Goal: Transaction & Acquisition: Purchase product/service

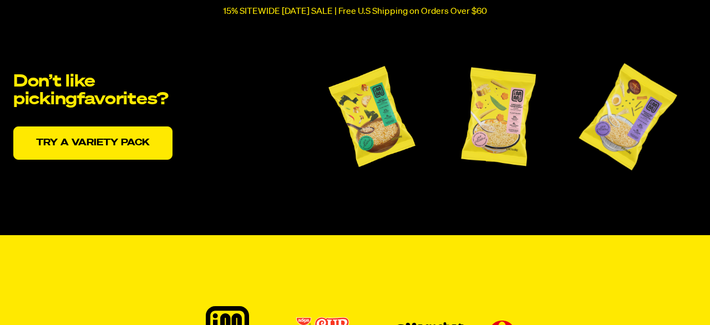
scroll to position [2313, 0]
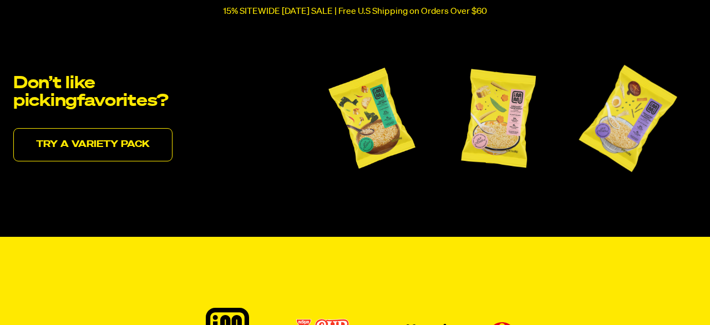
click at [125, 143] on link "Try a variety pack" at bounding box center [92, 144] width 159 height 33
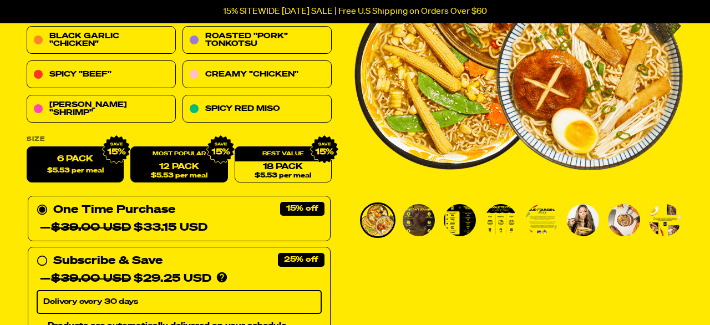
scroll to position [216, 0]
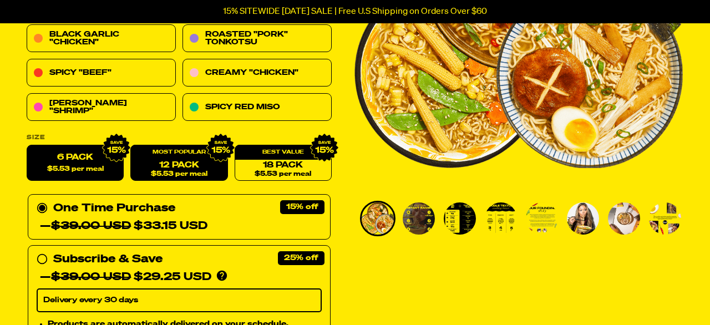
click at [189, 158] on div "12 Pack $5.53 per meal" at bounding box center [178, 163] width 97 height 36
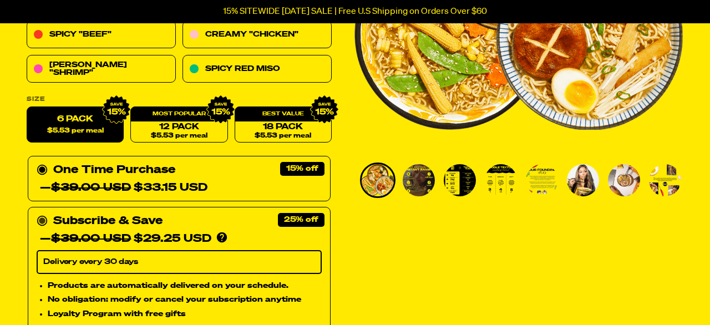
scroll to position [254, 0]
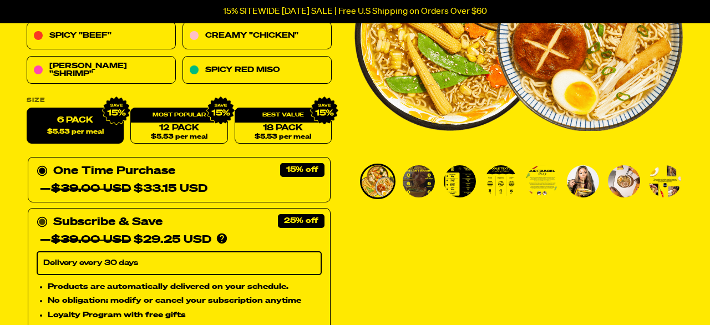
click at [44, 220] on circle at bounding box center [42, 222] width 7 height 7
click at [44, 214] on input "Subscribe & Save 25% — $39.00 USD $29.25 USD You'll receive your selected flavo…" at bounding box center [40, 214] width 7 height 0
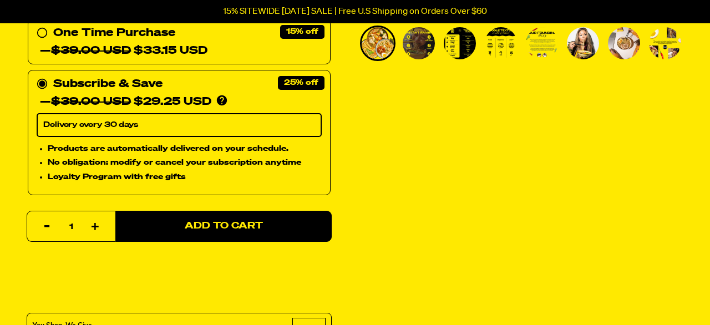
scroll to position [394, 0]
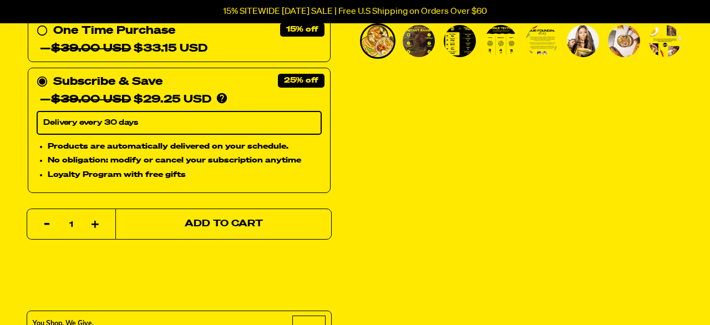
click at [259, 223] on span "Add to Cart" at bounding box center [224, 224] width 78 height 9
select select "Every 30 Days"
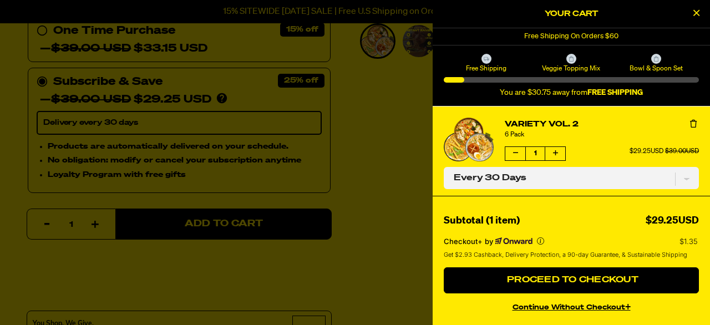
click at [699, 18] on button "Close Cart" at bounding box center [696, 14] width 17 height 17
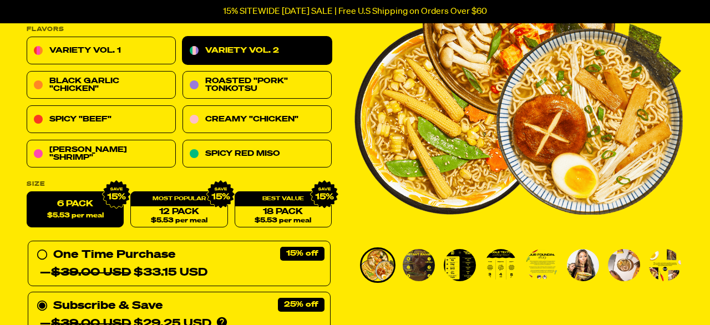
scroll to position [171, 0]
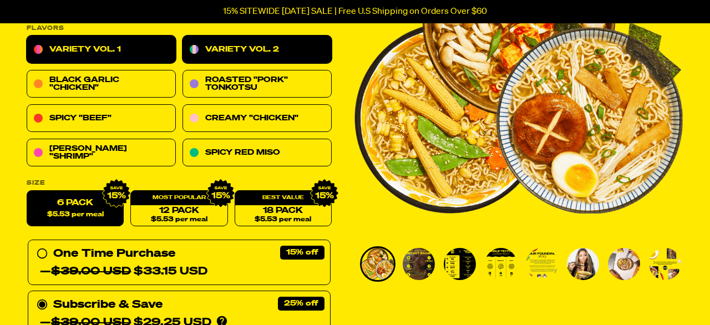
click at [57, 53] on link "Variety Vol. 1" at bounding box center [101, 50] width 149 height 28
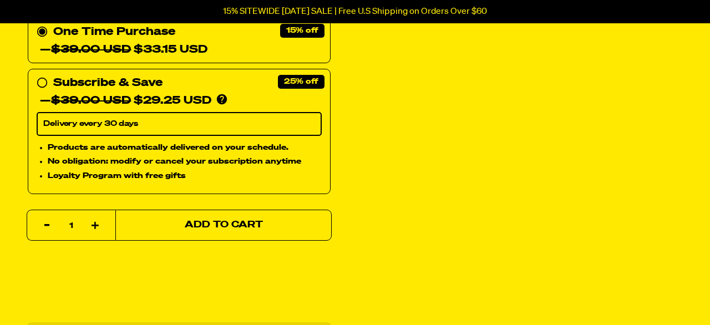
scroll to position [426, 0]
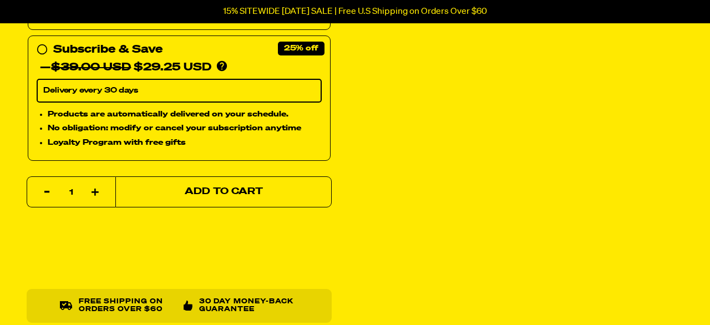
select select "Every 30 Days"
click at [251, 196] on span "Add to Cart" at bounding box center [224, 192] width 78 height 9
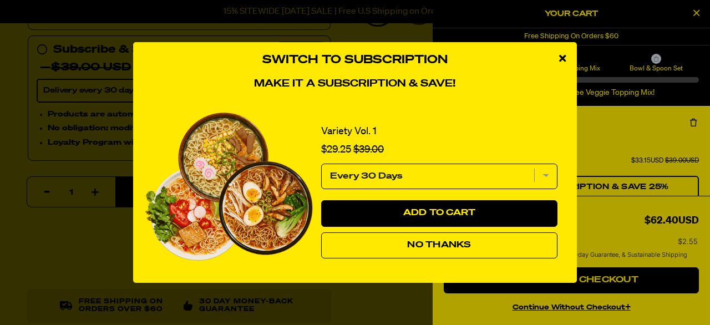
click at [551, 169] on select "Every 30 Days" at bounding box center [439, 177] width 236 height 26
click at [321, 164] on select "Every 30 Days" at bounding box center [439, 177] width 236 height 26
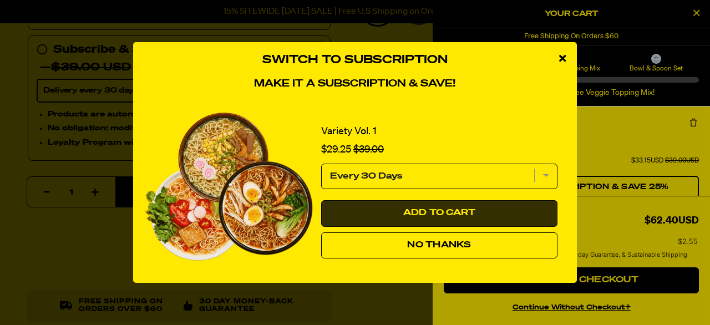
click at [482, 210] on button "Add to Cart" at bounding box center [439, 213] width 236 height 27
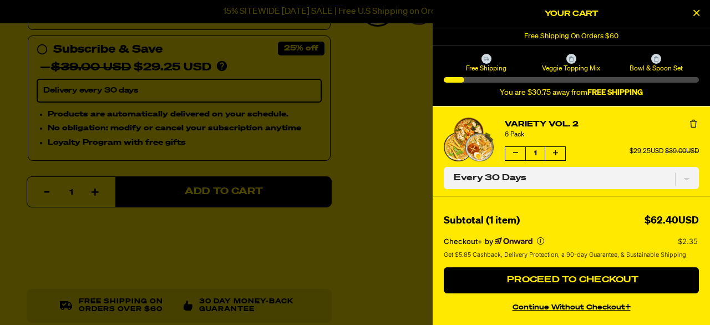
select select "Every 30 Days"
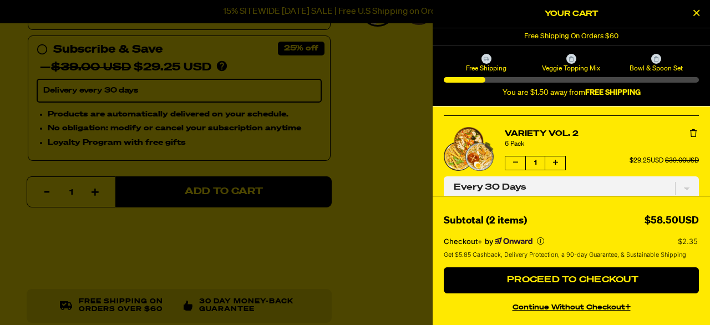
scroll to position [90, 0]
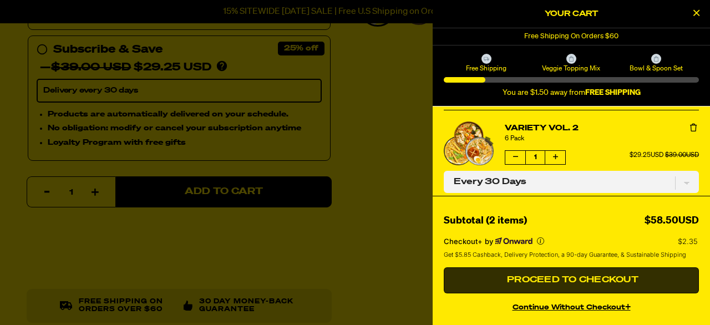
click at [588, 279] on span "Proceed to Checkout" at bounding box center [571, 280] width 134 height 9
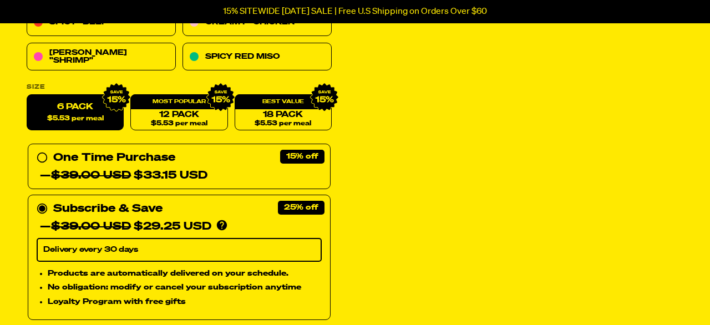
scroll to position [267, 0]
select select "Every 30 Days"
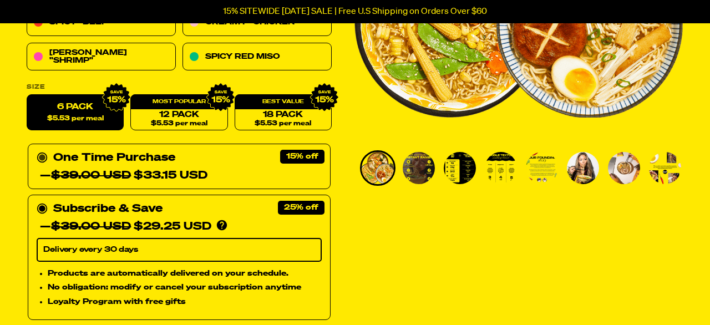
click at [44, 158] on circle at bounding box center [42, 158] width 7 height 7
click at [44, 149] on input "One Time Purchase — $39.00 USD $33.15 USD" at bounding box center [40, 149] width 7 height 0
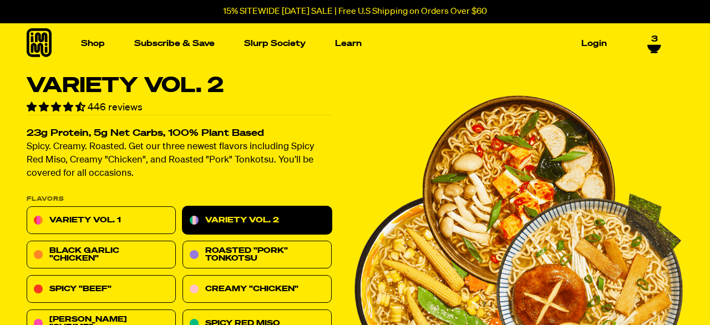
click at [652, 42] on link "3" at bounding box center [654, 43] width 14 height 19
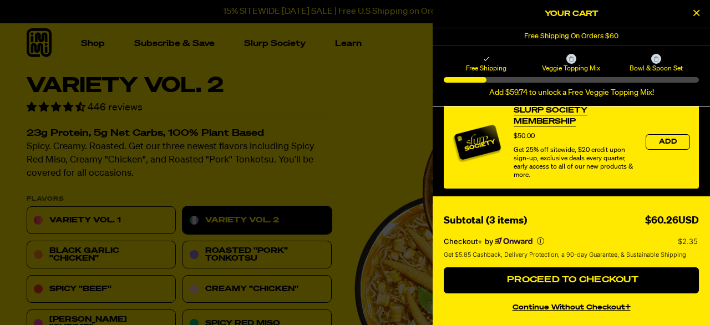
scroll to position [237, 0]
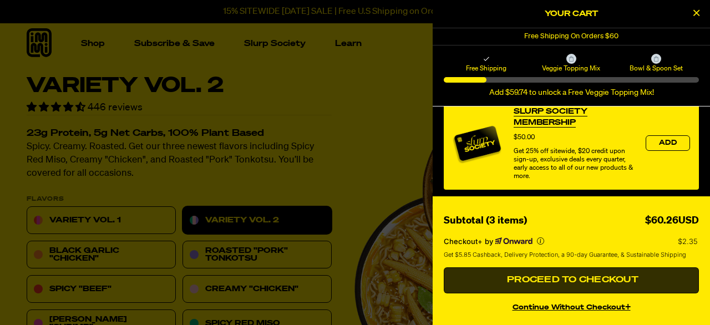
click at [600, 276] on span "Proceed to Checkout" at bounding box center [571, 280] width 134 height 9
